Goal: Task Accomplishment & Management: Use online tool/utility

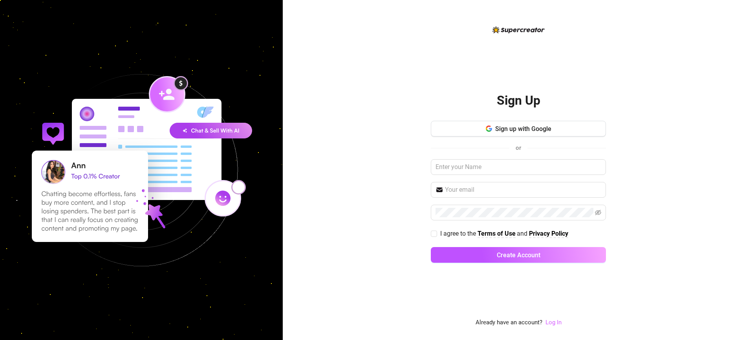
click at [556, 325] on link "Log In" at bounding box center [553, 322] width 16 height 7
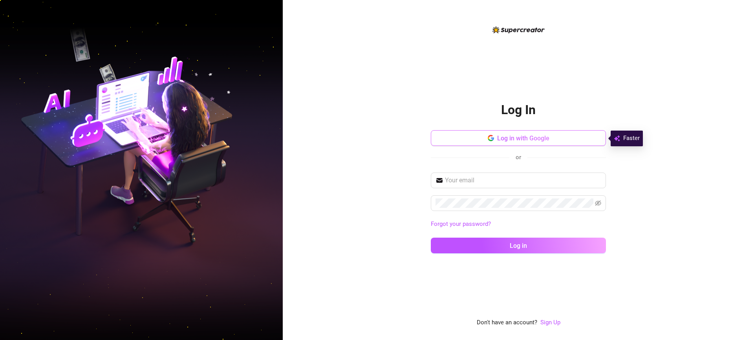
click at [512, 130] on button "Log in with Google" at bounding box center [518, 138] width 175 height 16
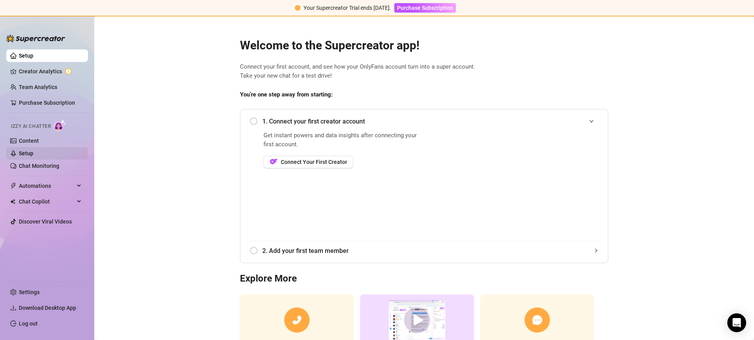
click at [22, 153] on link "Setup" at bounding box center [26, 153] width 15 height 6
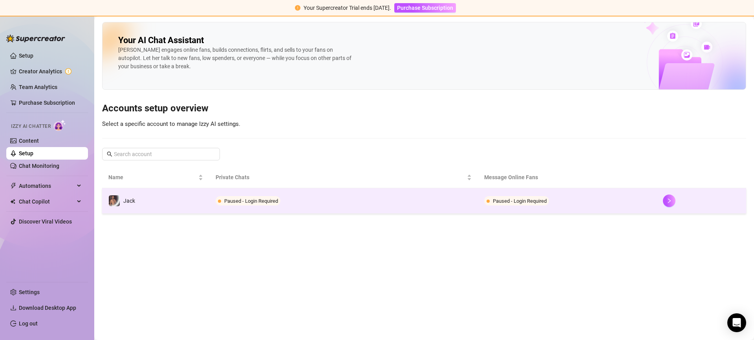
click at [208, 197] on td "Jack" at bounding box center [155, 201] width 107 height 26
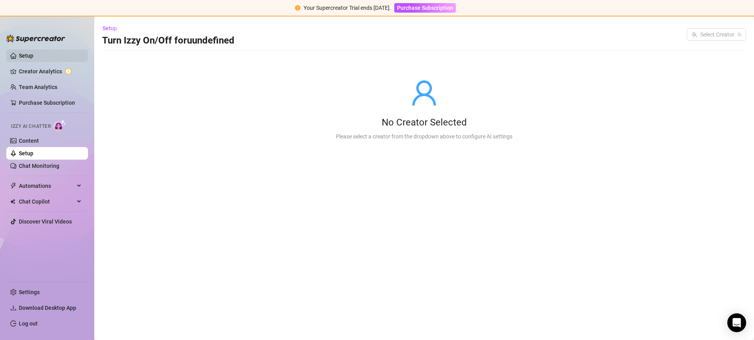
click at [23, 53] on link "Setup" at bounding box center [26, 56] width 15 height 6
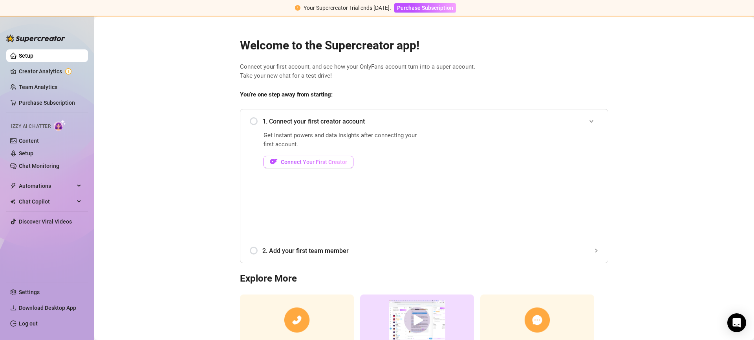
click at [321, 164] on span "Connect Your First Creator" at bounding box center [314, 162] width 66 height 6
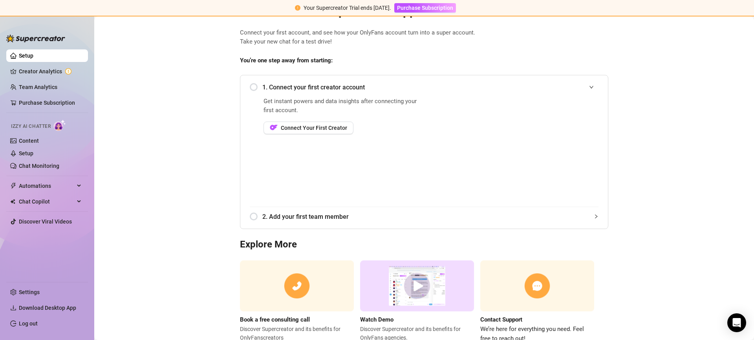
scroll to position [61, 0]
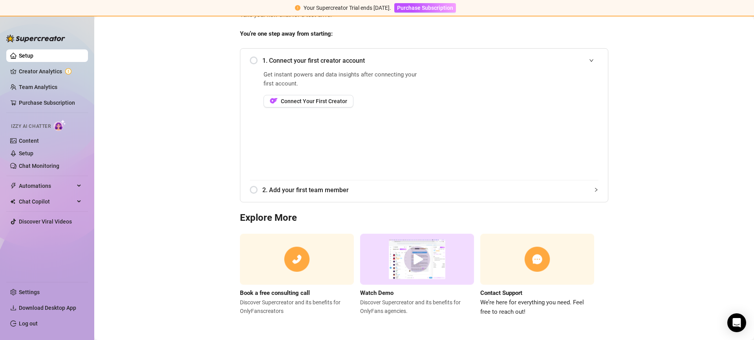
click at [152, 148] on main "Welcome to the Supercreator app! Connect your first account, and see how your O…" at bounding box center [423, 148] width 659 height 385
